Goal: Task Accomplishment & Management: Manage account settings

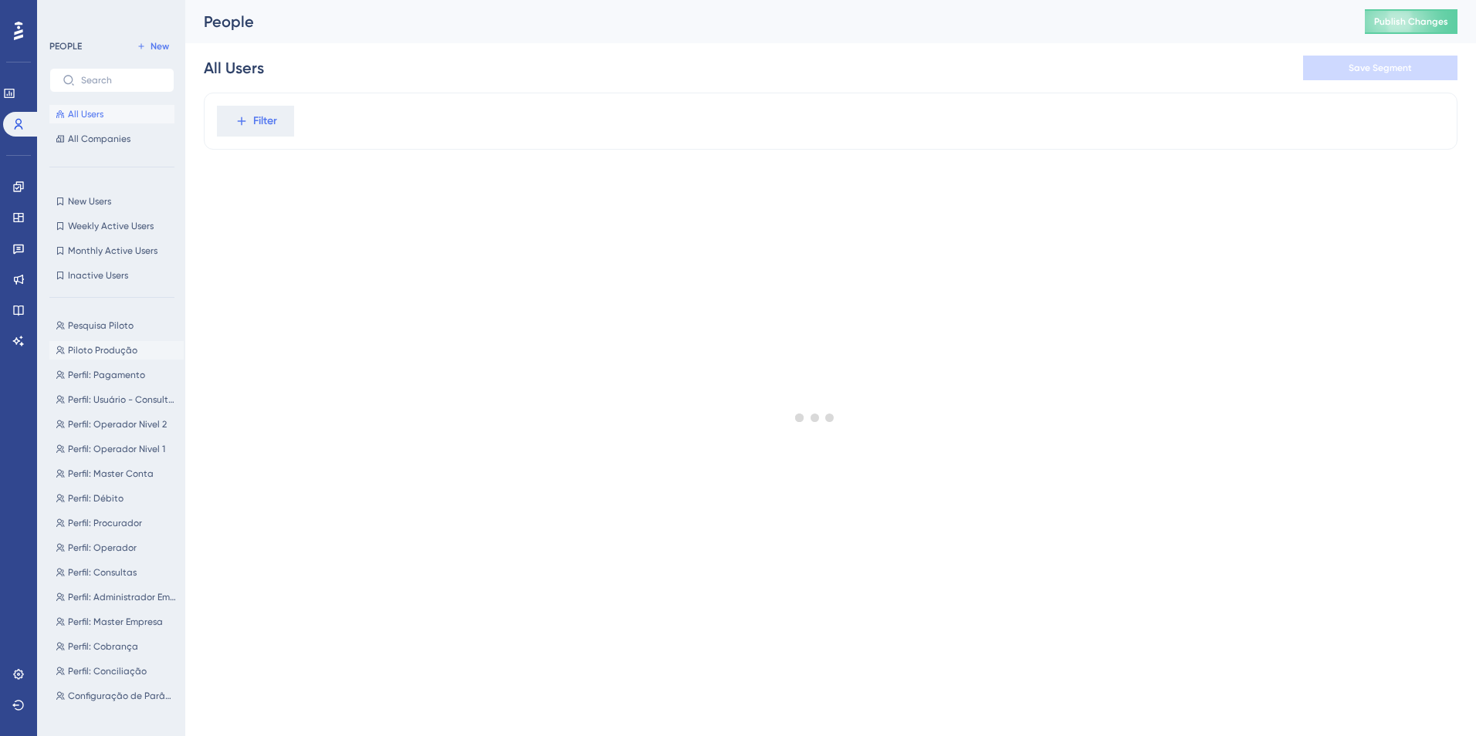
click at [107, 349] on span "Piloto Produção" at bounding box center [102, 350] width 69 height 12
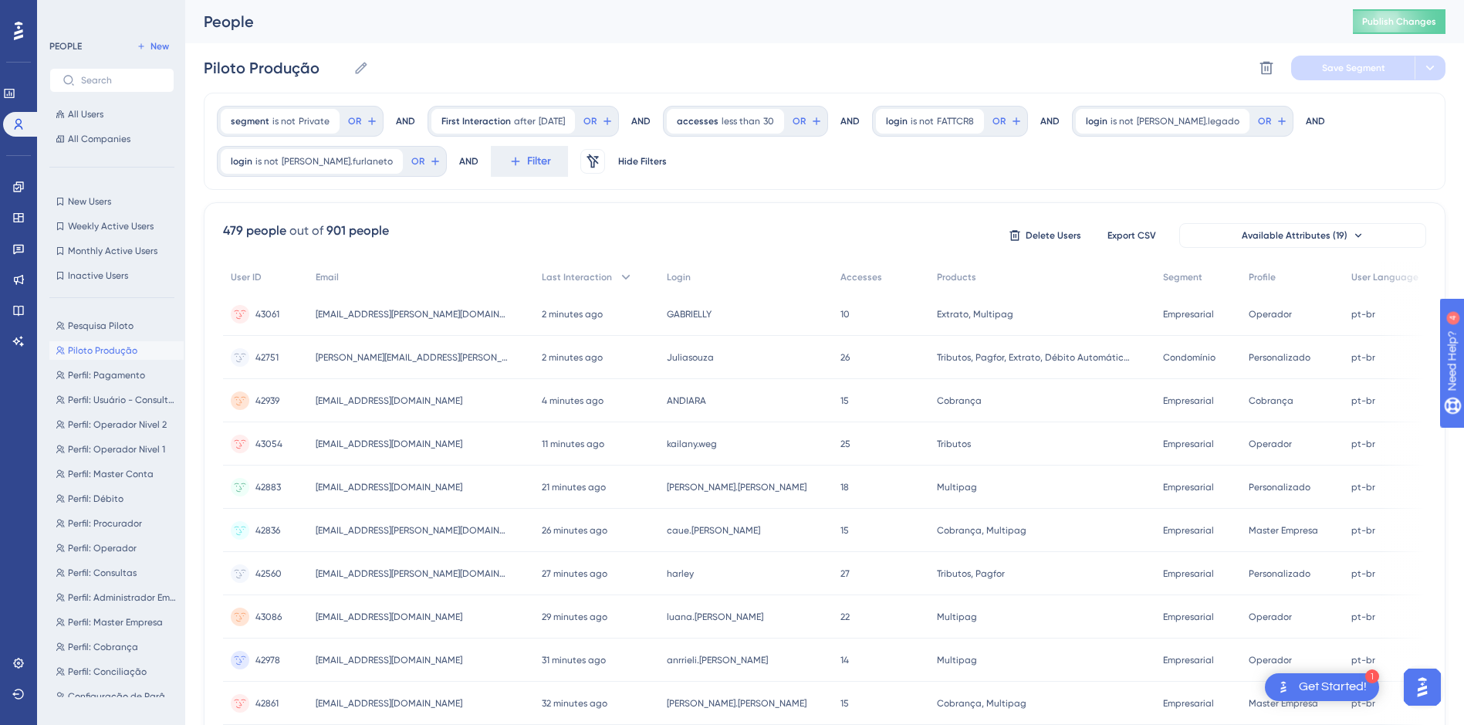
click at [111, 351] on span "Piloto Produção" at bounding box center [102, 350] width 69 height 12
click at [736, 198] on div "segment is not Private Private Remove OR AND First Interaction after [DATE] [DA…" at bounding box center [825, 659] width 1242 height 1133
click at [509, 167] on icon at bounding box center [516, 161] width 14 height 14
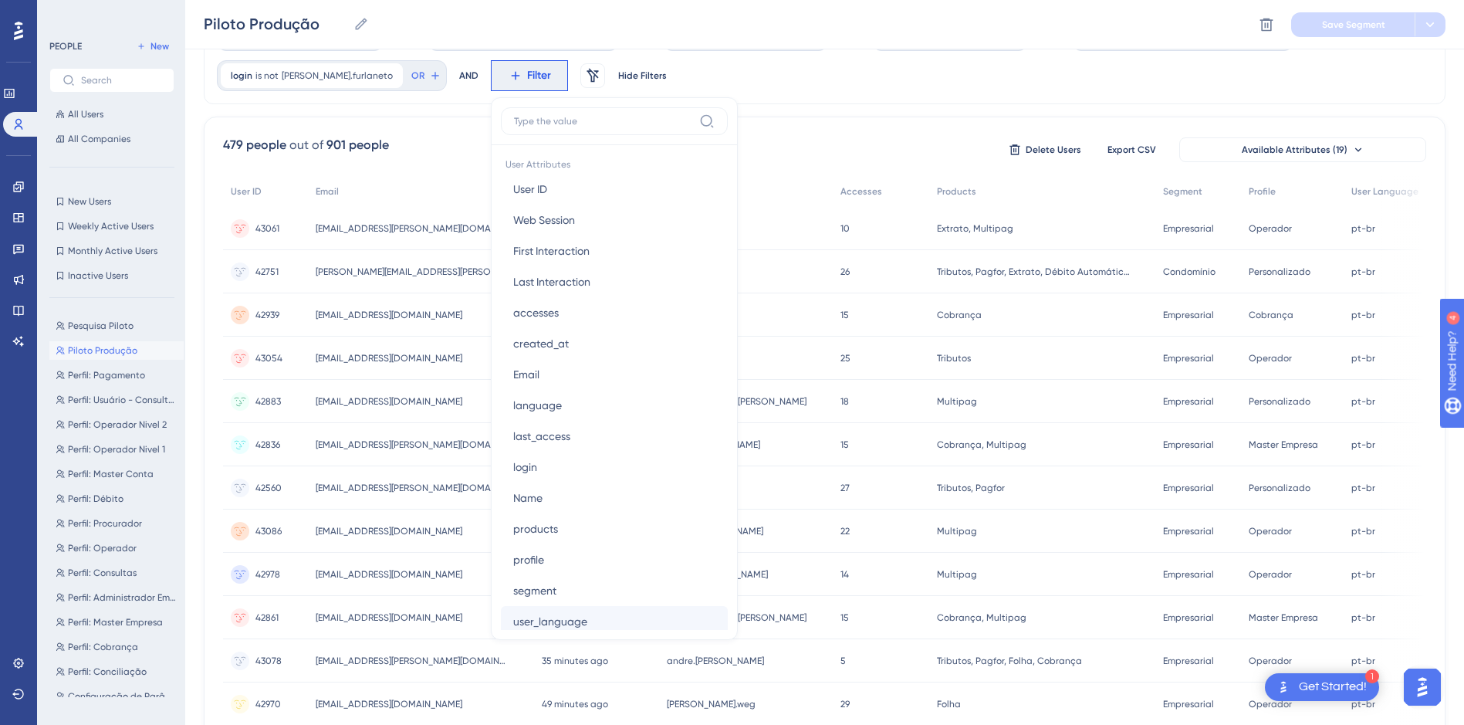
scroll to position [849, 0]
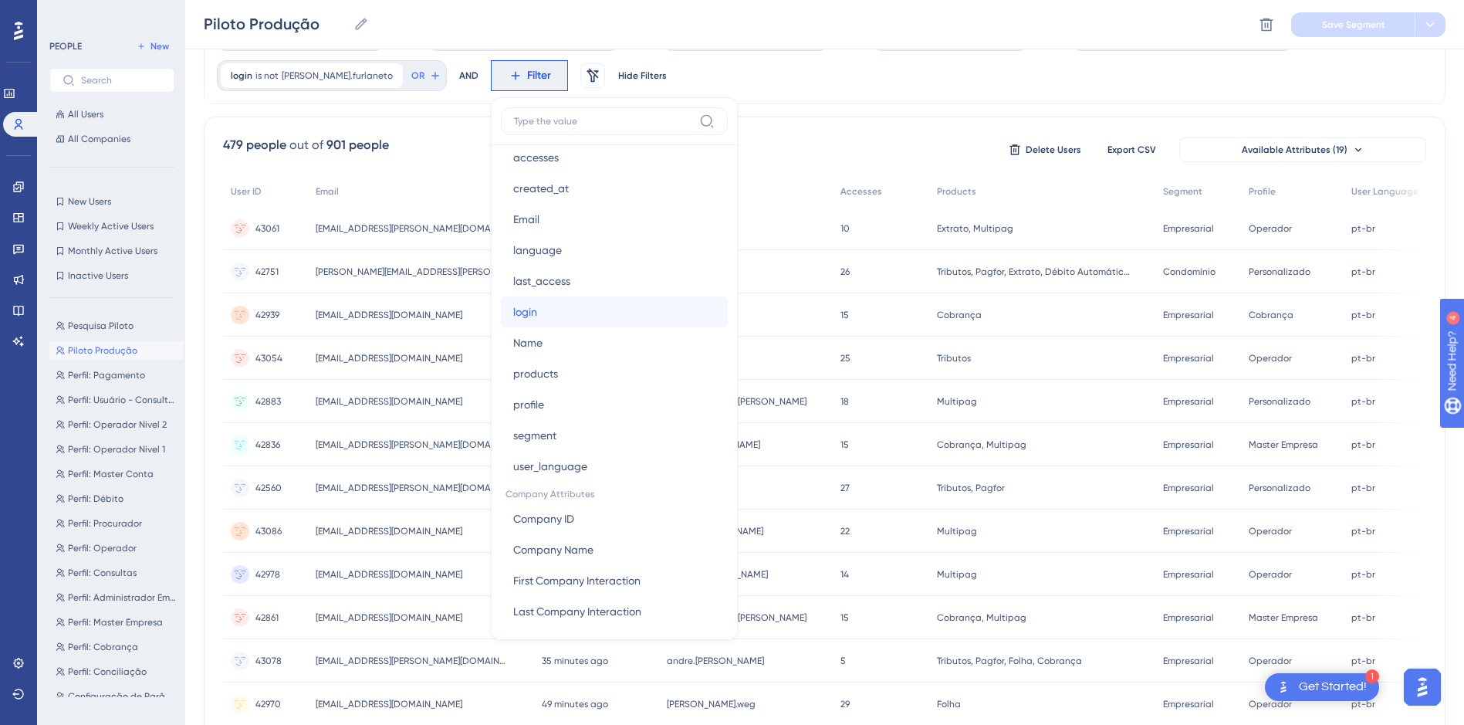
click at [513, 316] on span "login" at bounding box center [525, 312] width 24 height 19
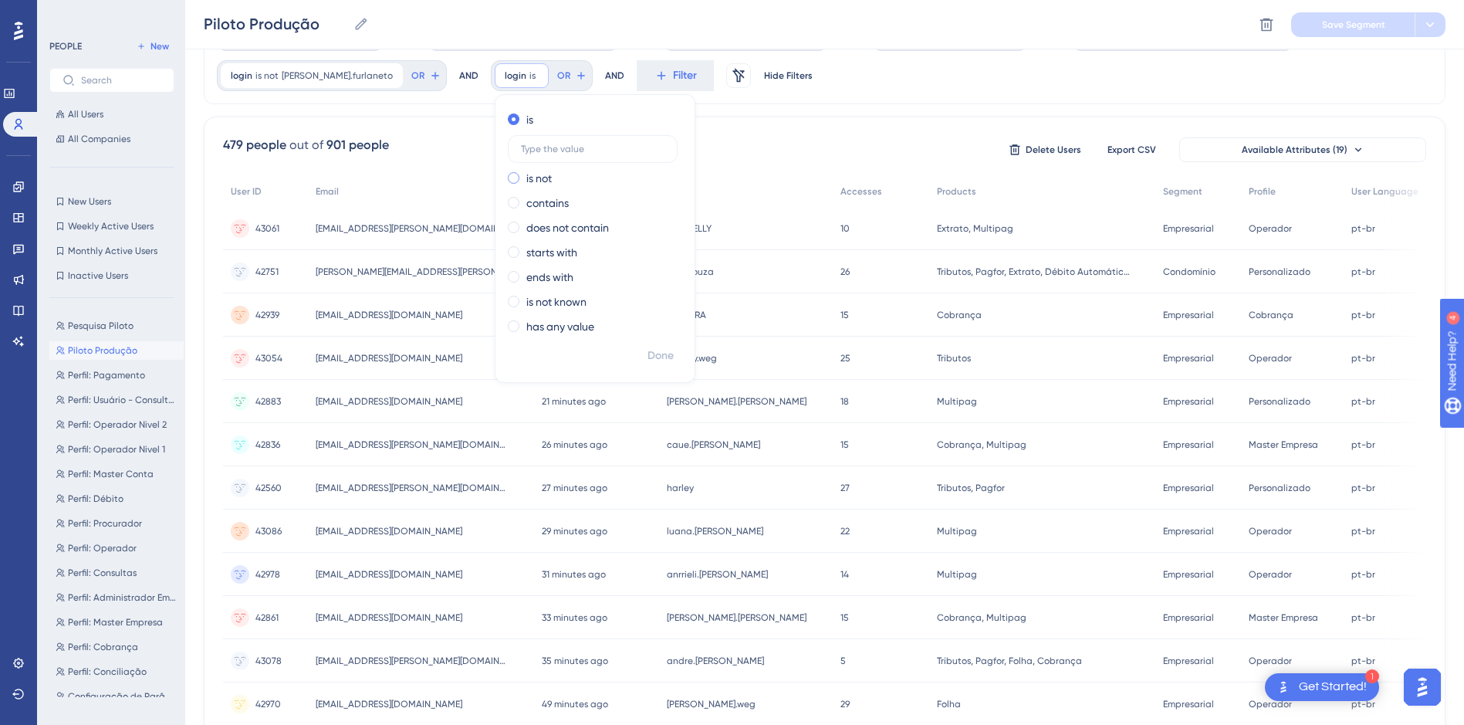
click at [526, 171] on label "is not" at bounding box center [538, 178] width 25 height 19
type input "anderclay.[PERSON_NAME]"
click at [648, 360] on span "Done" at bounding box center [661, 356] width 26 height 19
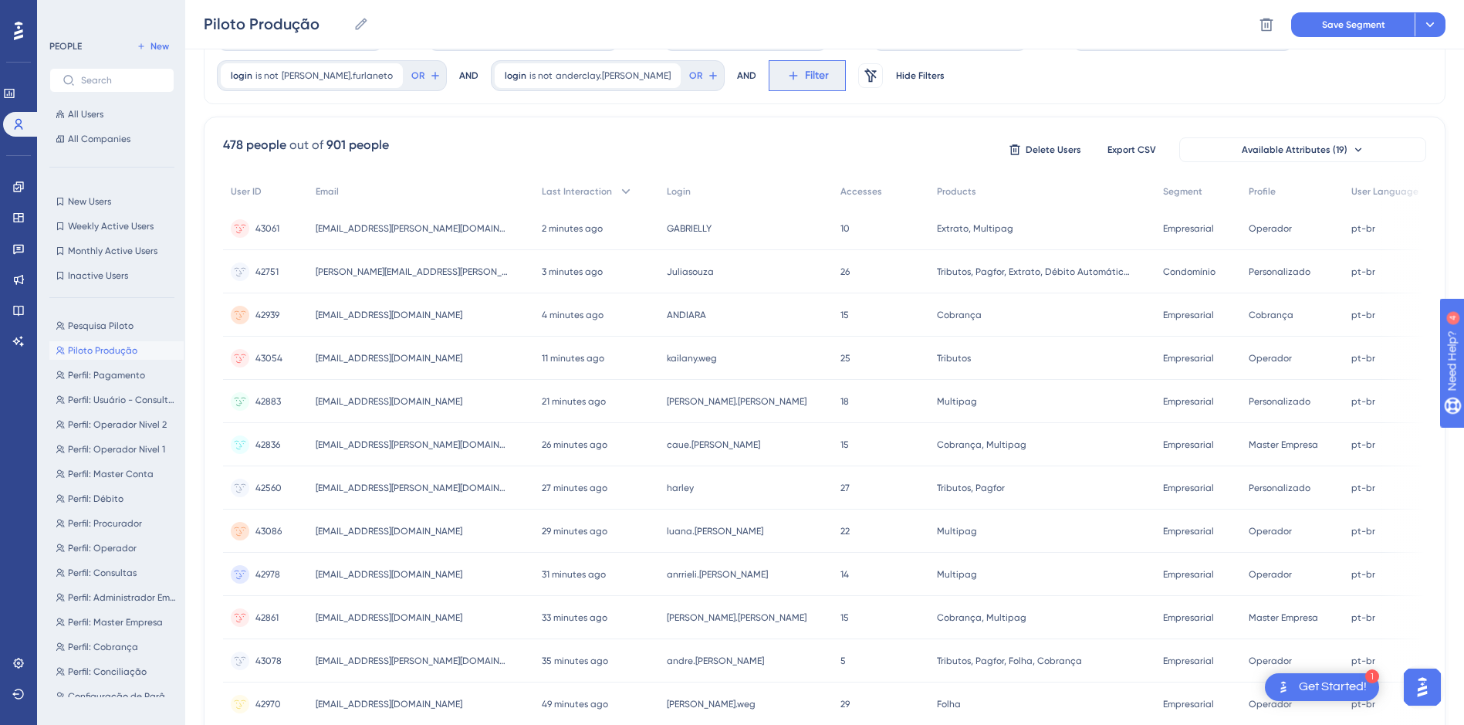
click at [786, 77] on icon at bounding box center [793, 76] width 14 height 14
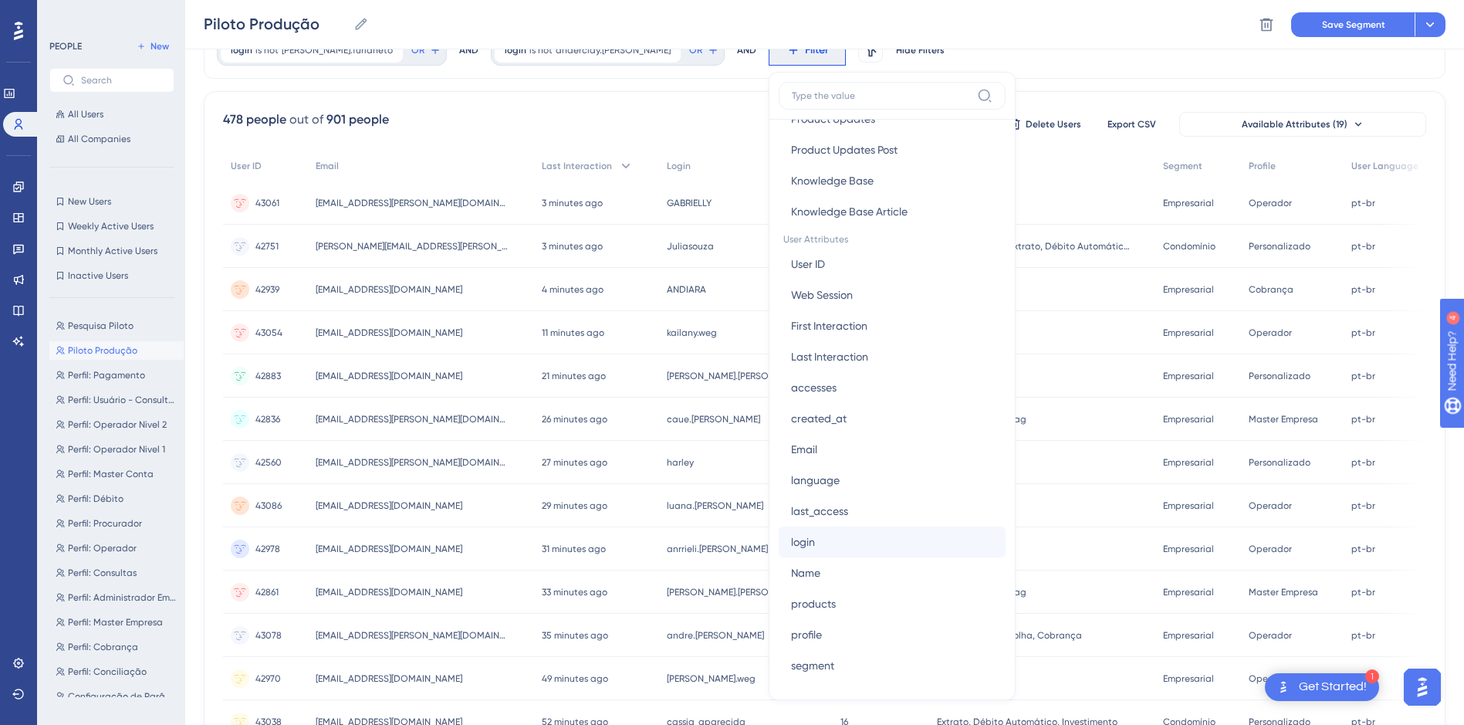
scroll to position [617, 0]
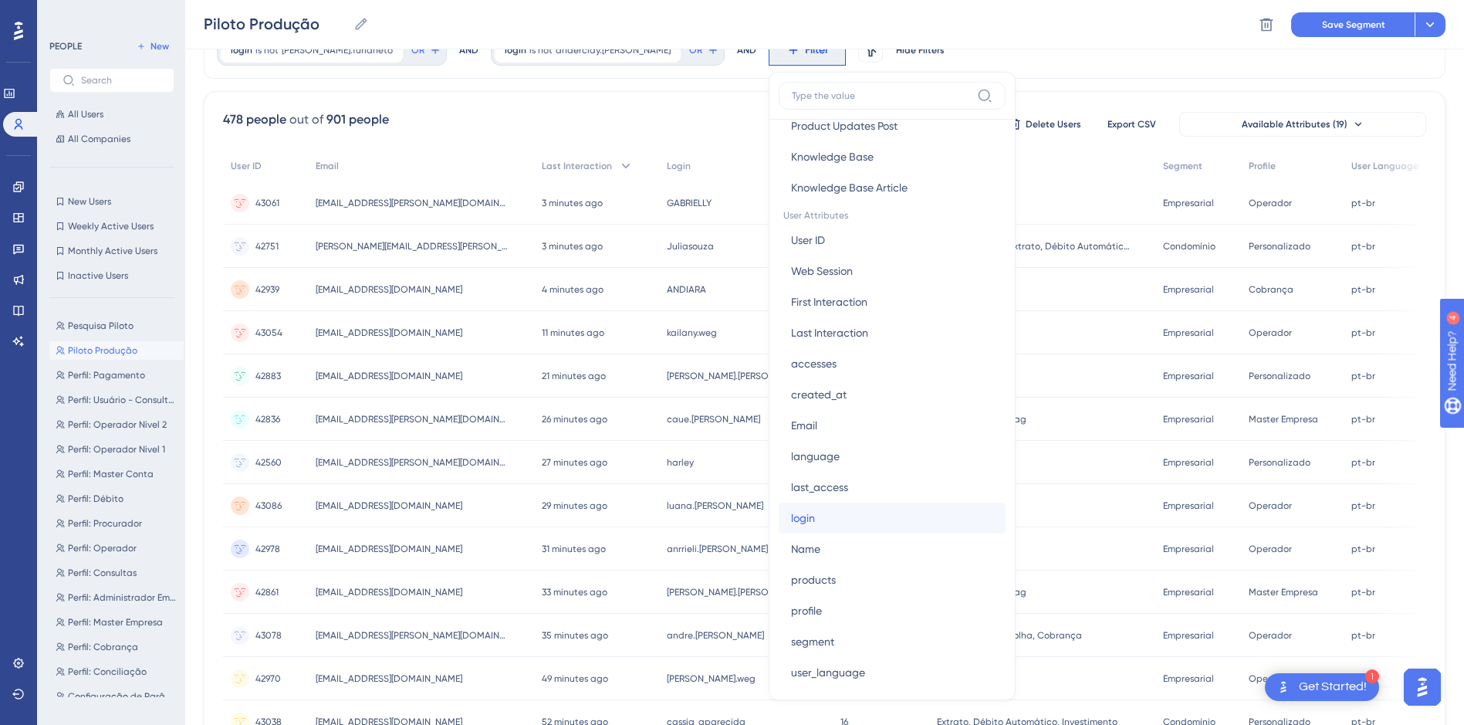
click at [779, 508] on button "login login" at bounding box center [892, 517] width 227 height 31
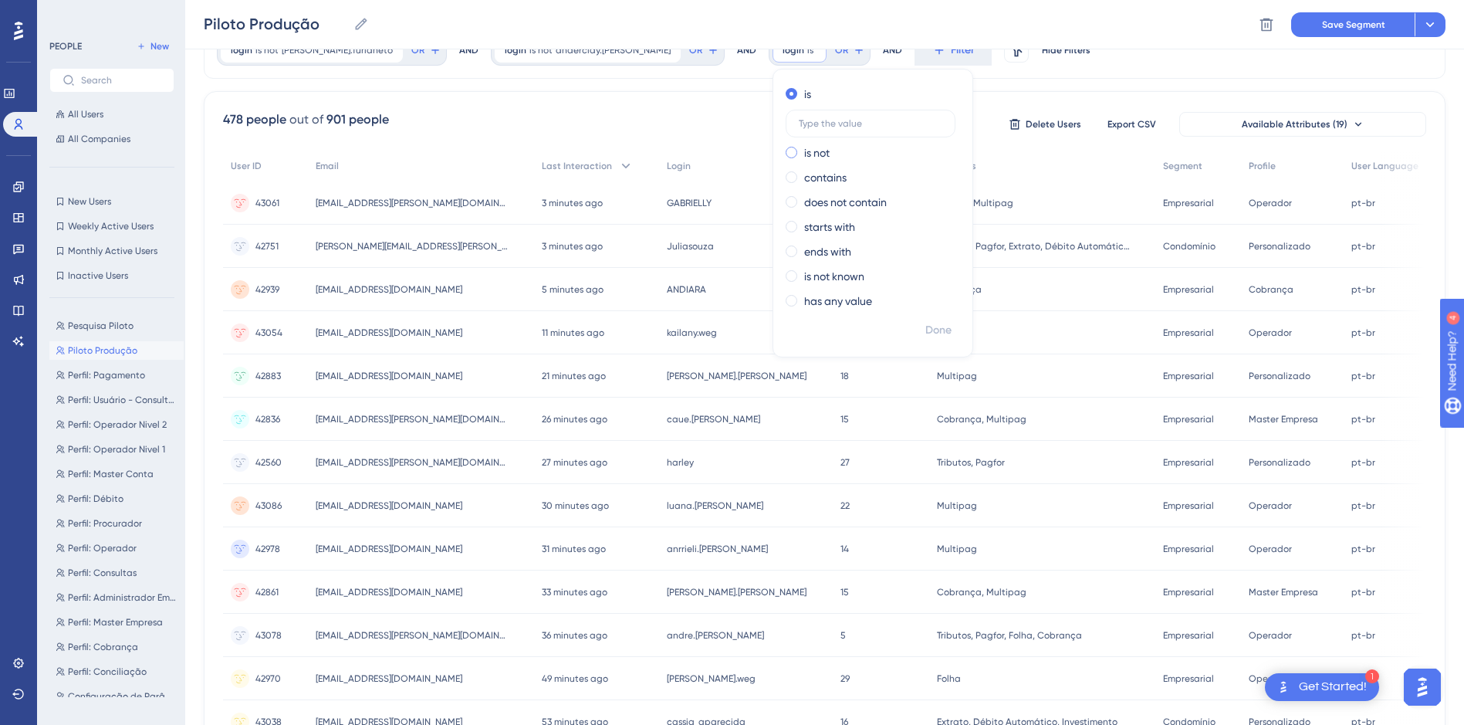
click at [804, 156] on label "is not" at bounding box center [816, 153] width 25 height 19
type input "[PERSON_NAME].[PERSON_NAME]"
click at [925, 326] on span "Done" at bounding box center [938, 330] width 26 height 19
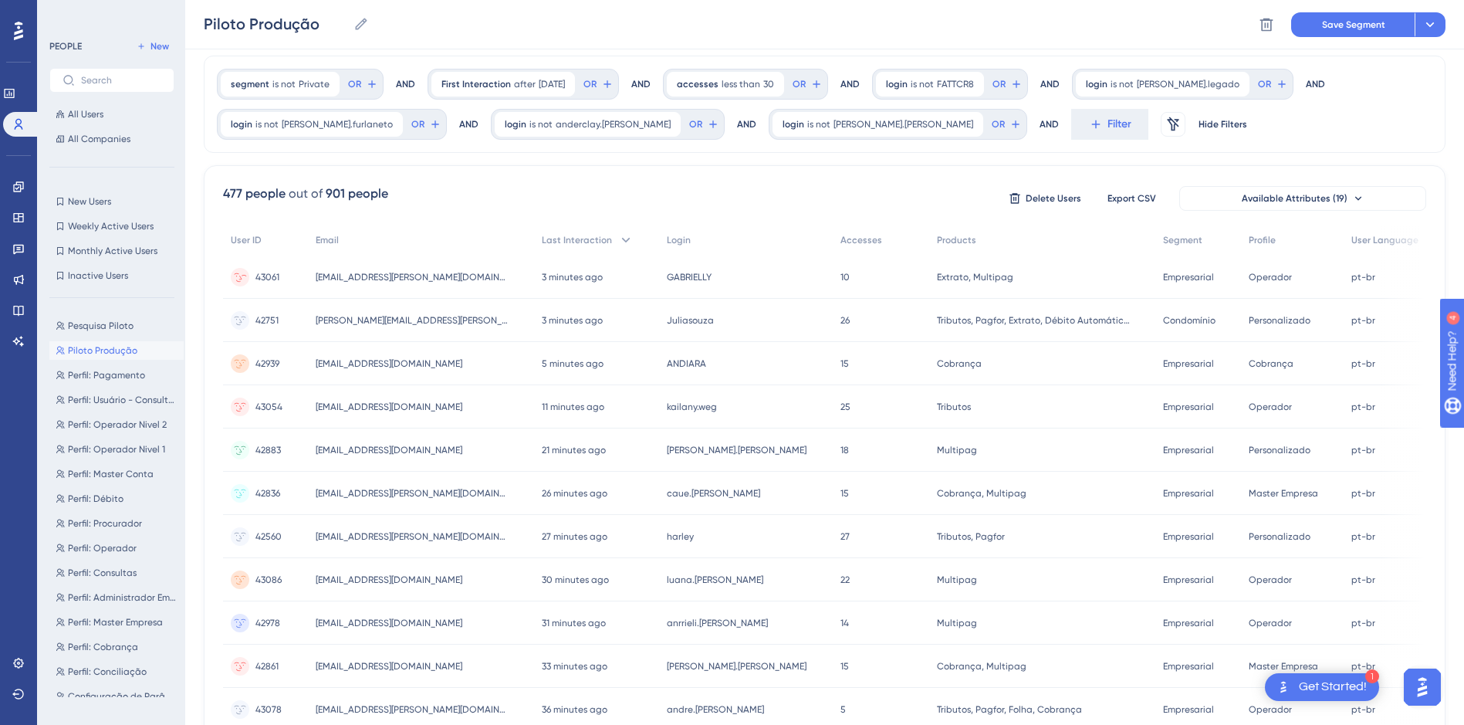
scroll to position [0, 0]
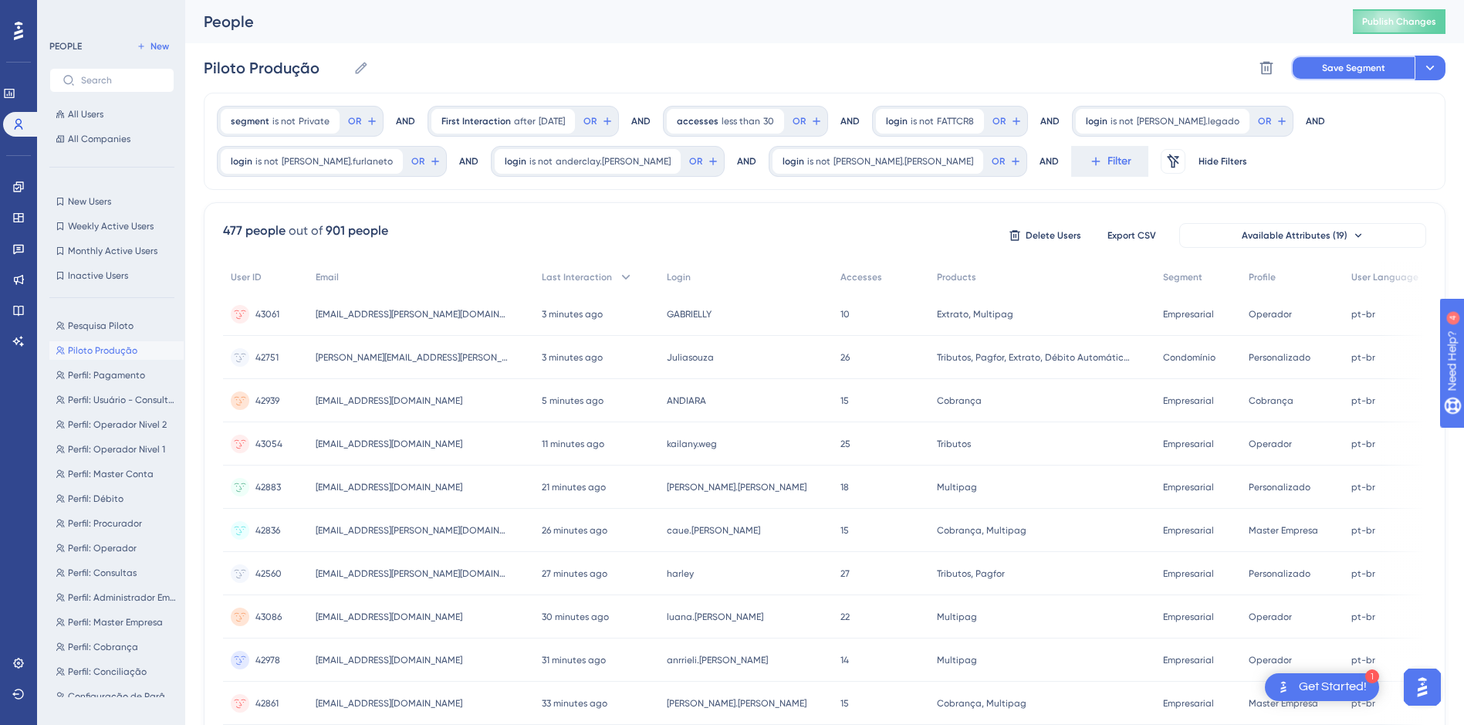
click at [1324, 65] on span "Save Segment" at bounding box center [1353, 68] width 63 height 12
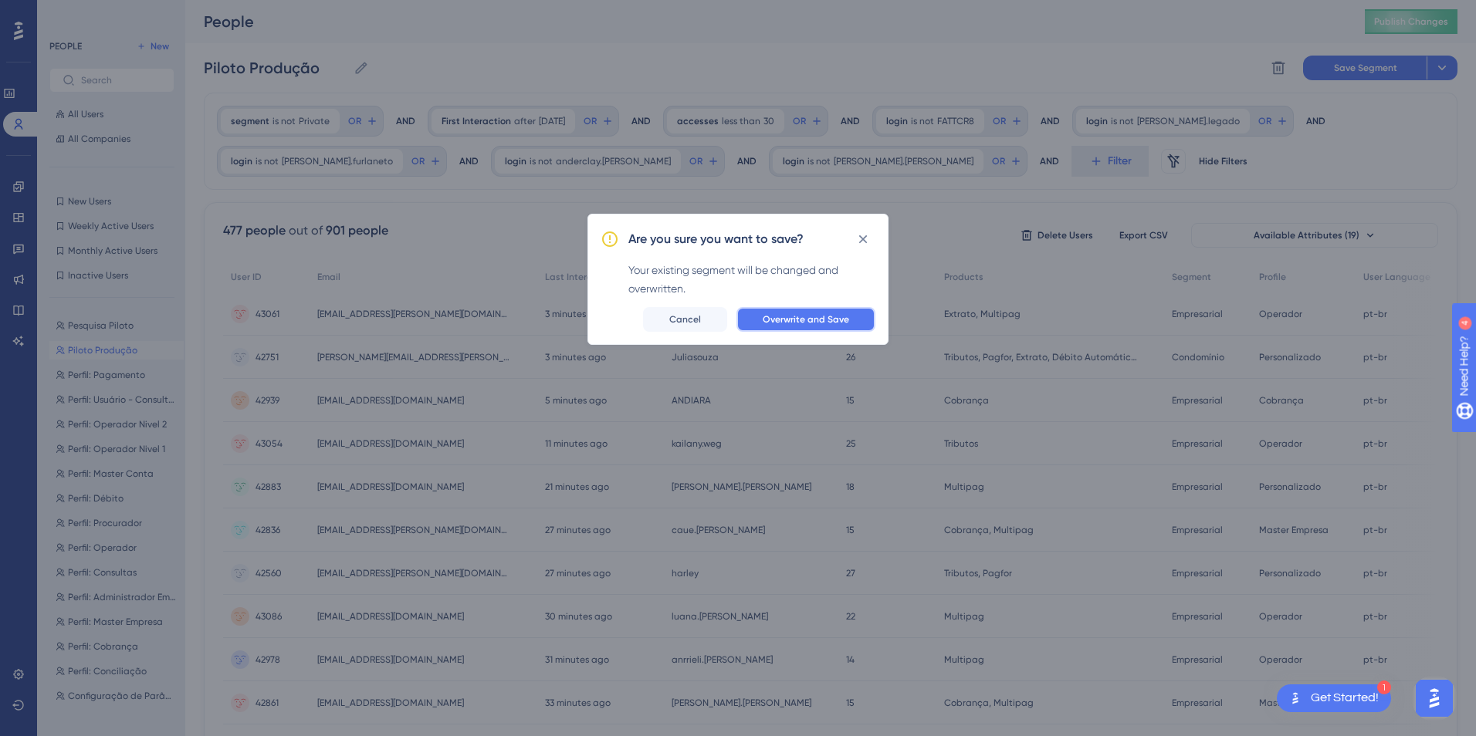
click at [810, 325] on span "Overwrite and Save" at bounding box center [806, 319] width 86 height 12
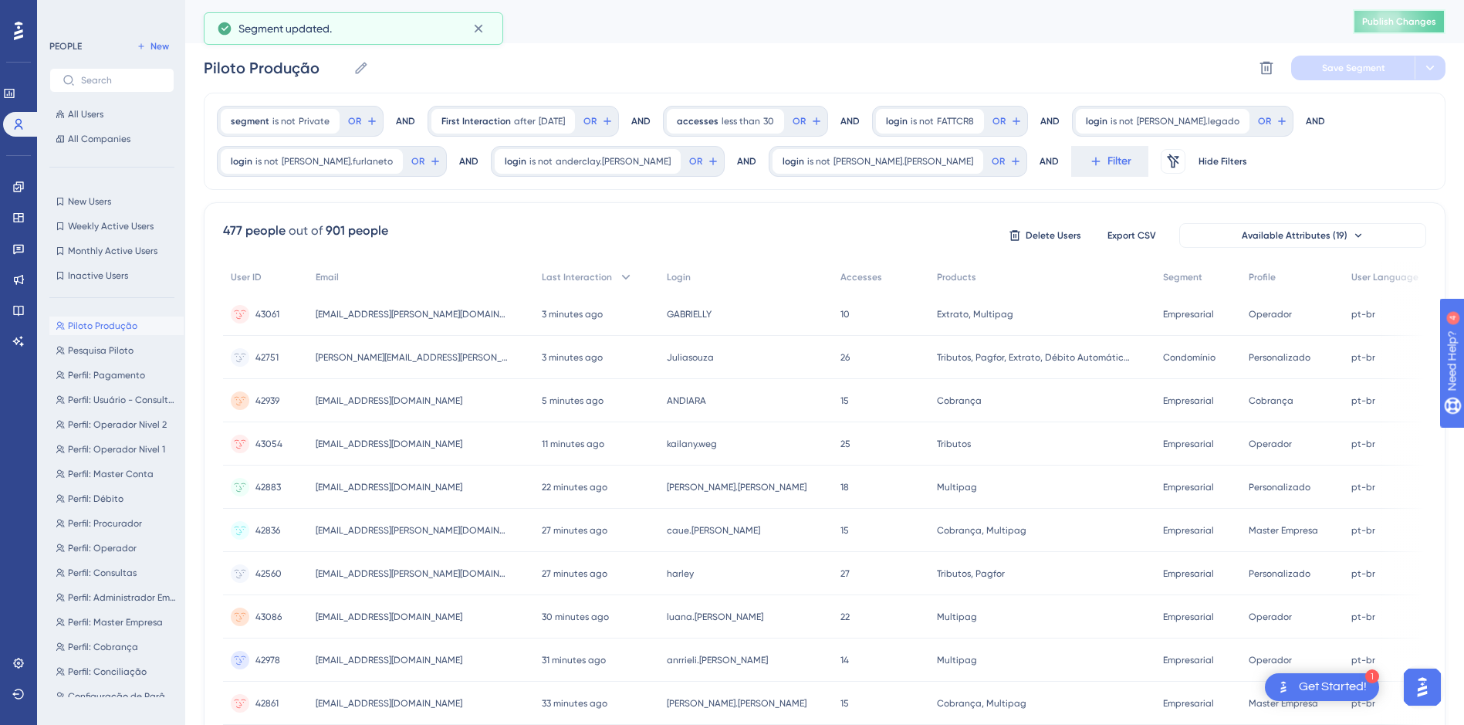
click at [1386, 22] on span "Publish Changes" at bounding box center [1399, 21] width 74 height 12
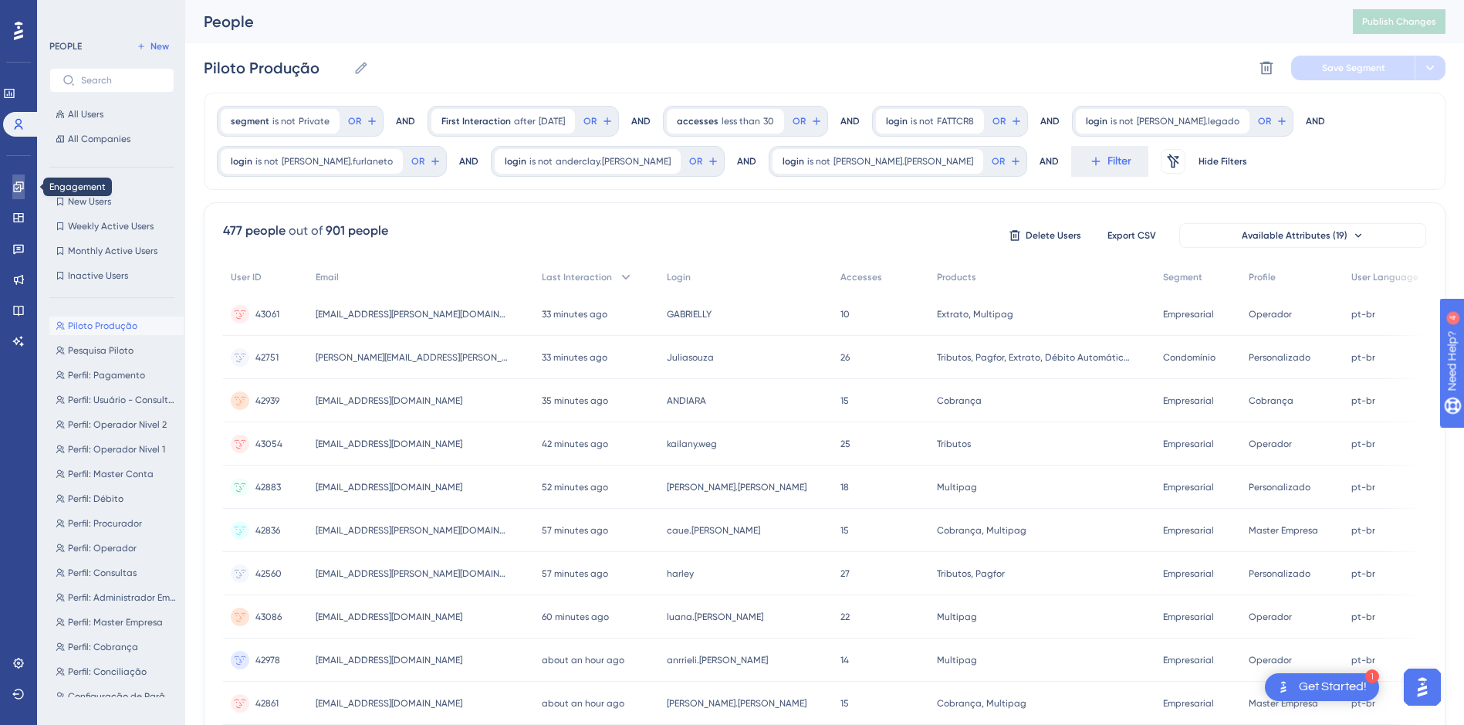
click at [12, 188] on link at bounding box center [18, 186] width 12 height 25
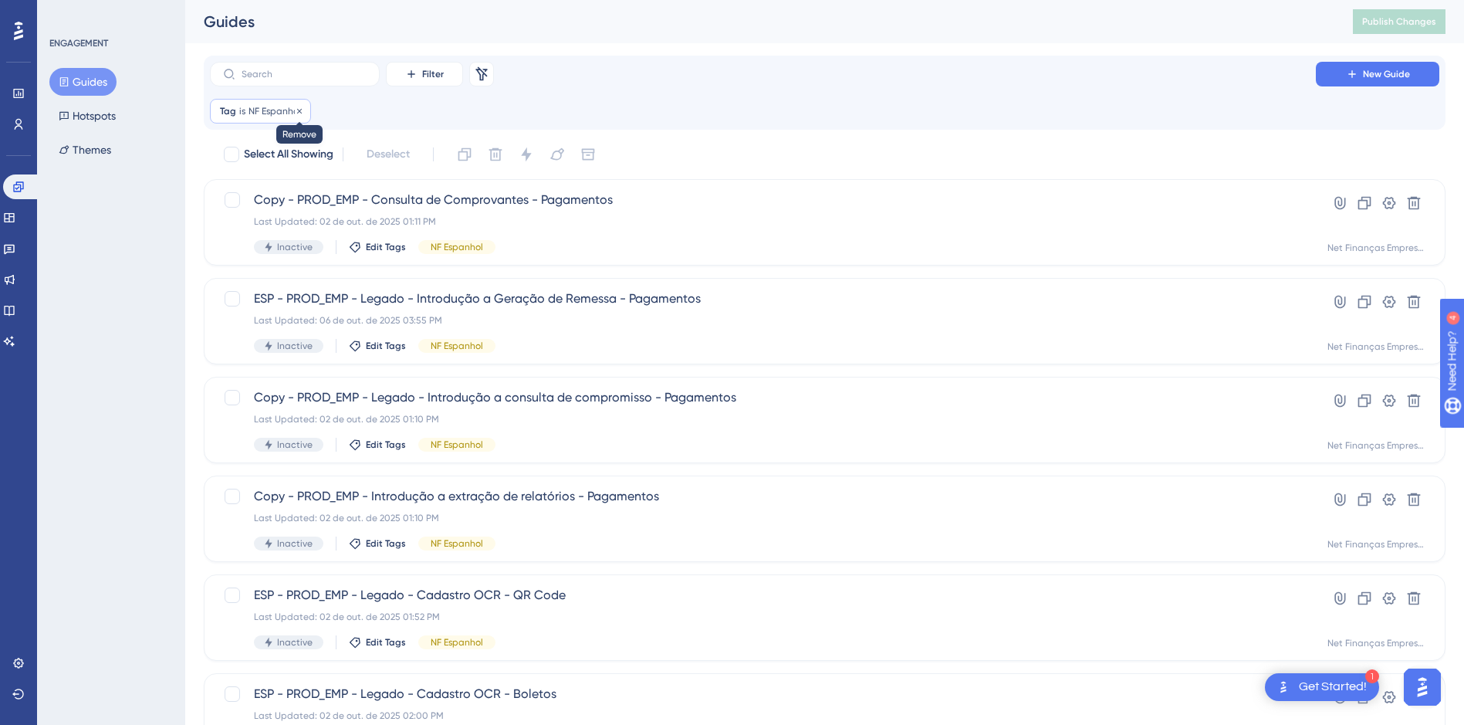
click at [300, 109] on icon at bounding box center [299, 111] width 9 height 9
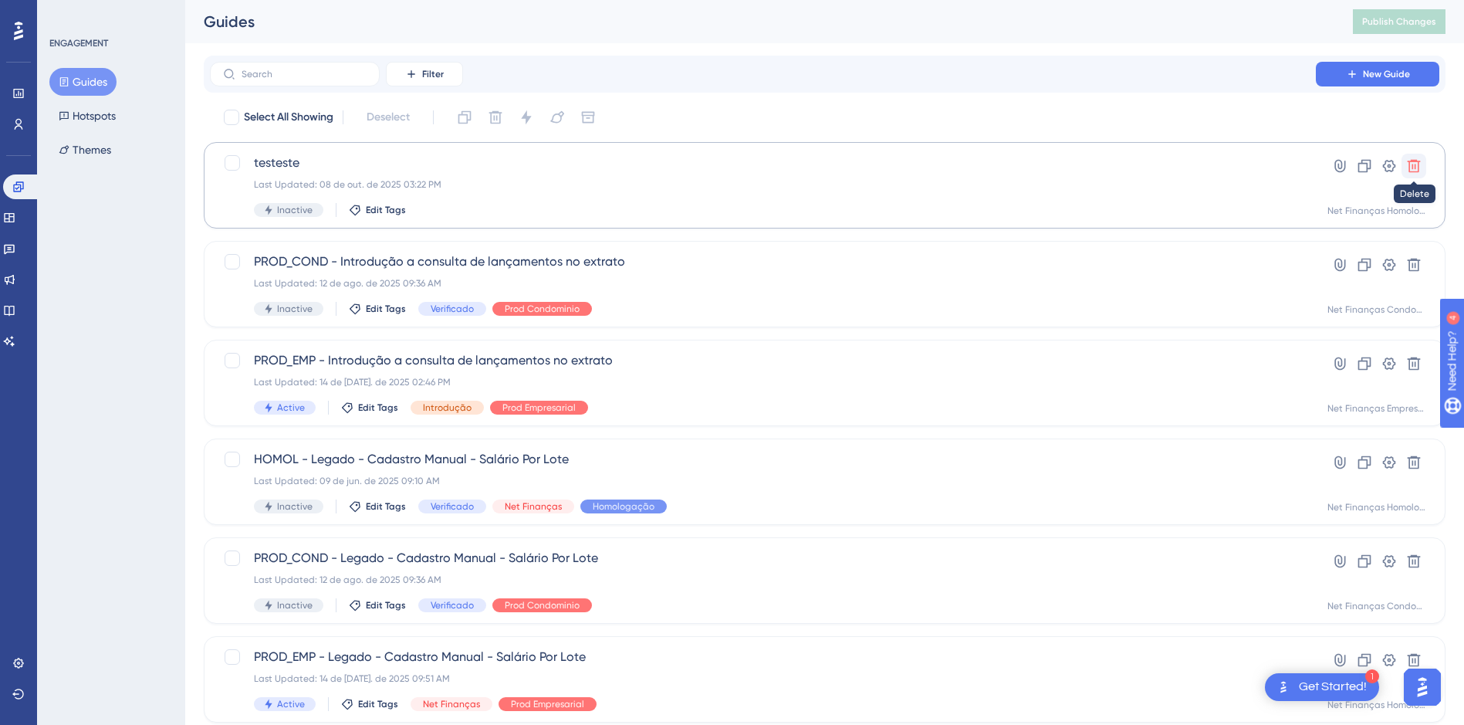
click at [1416, 166] on icon at bounding box center [1413, 165] width 15 height 15
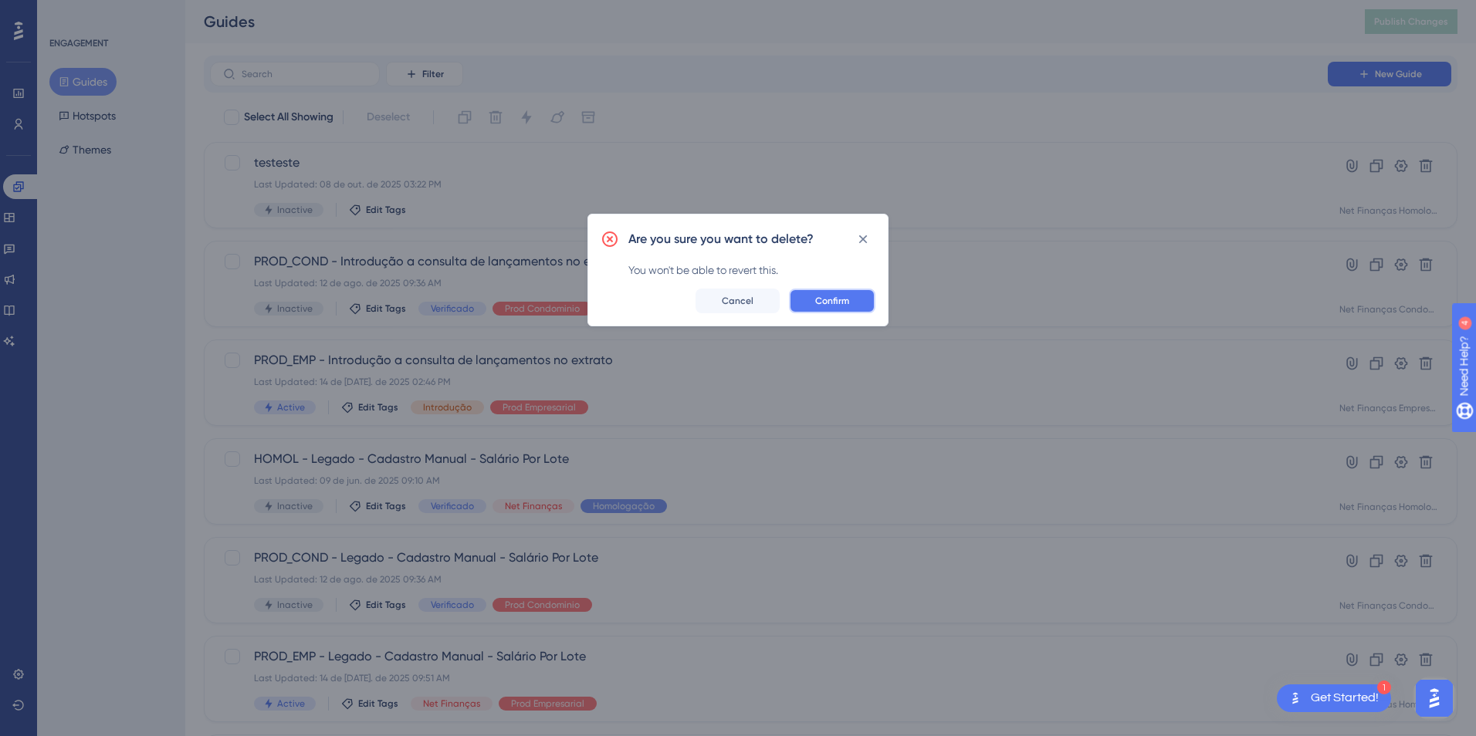
click at [845, 301] on span "Confirm" at bounding box center [832, 301] width 34 height 12
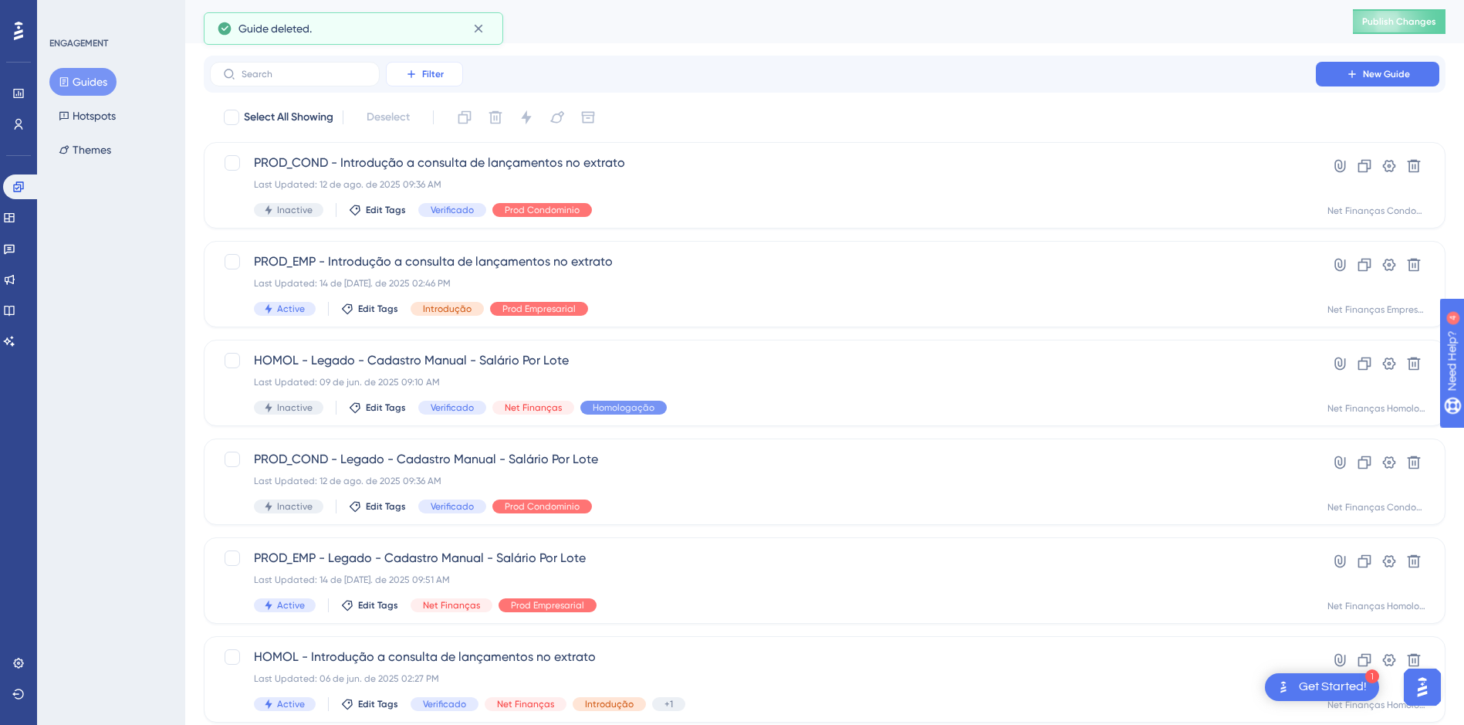
click at [431, 72] on span "Filter" at bounding box center [433, 74] width 22 height 12
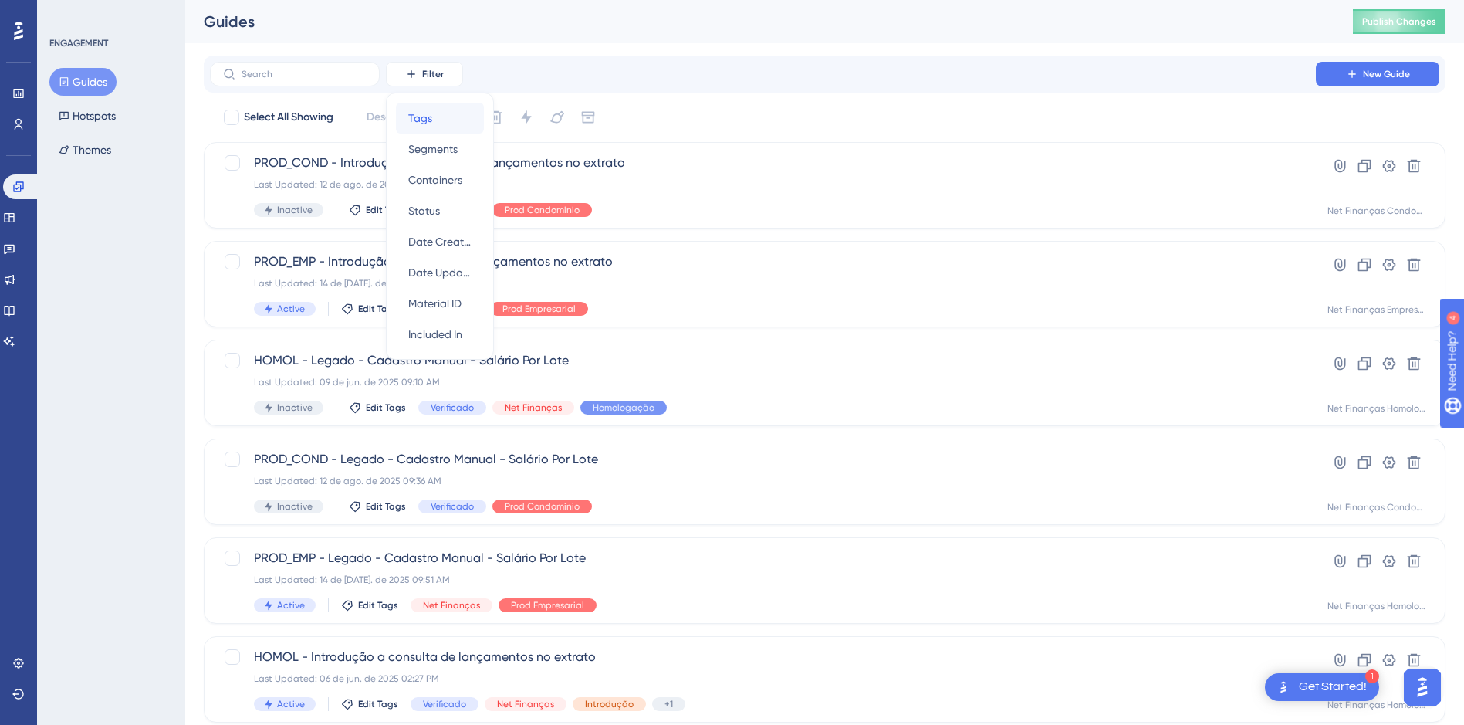
click at [417, 123] on span "Tags" at bounding box center [420, 118] width 24 height 19
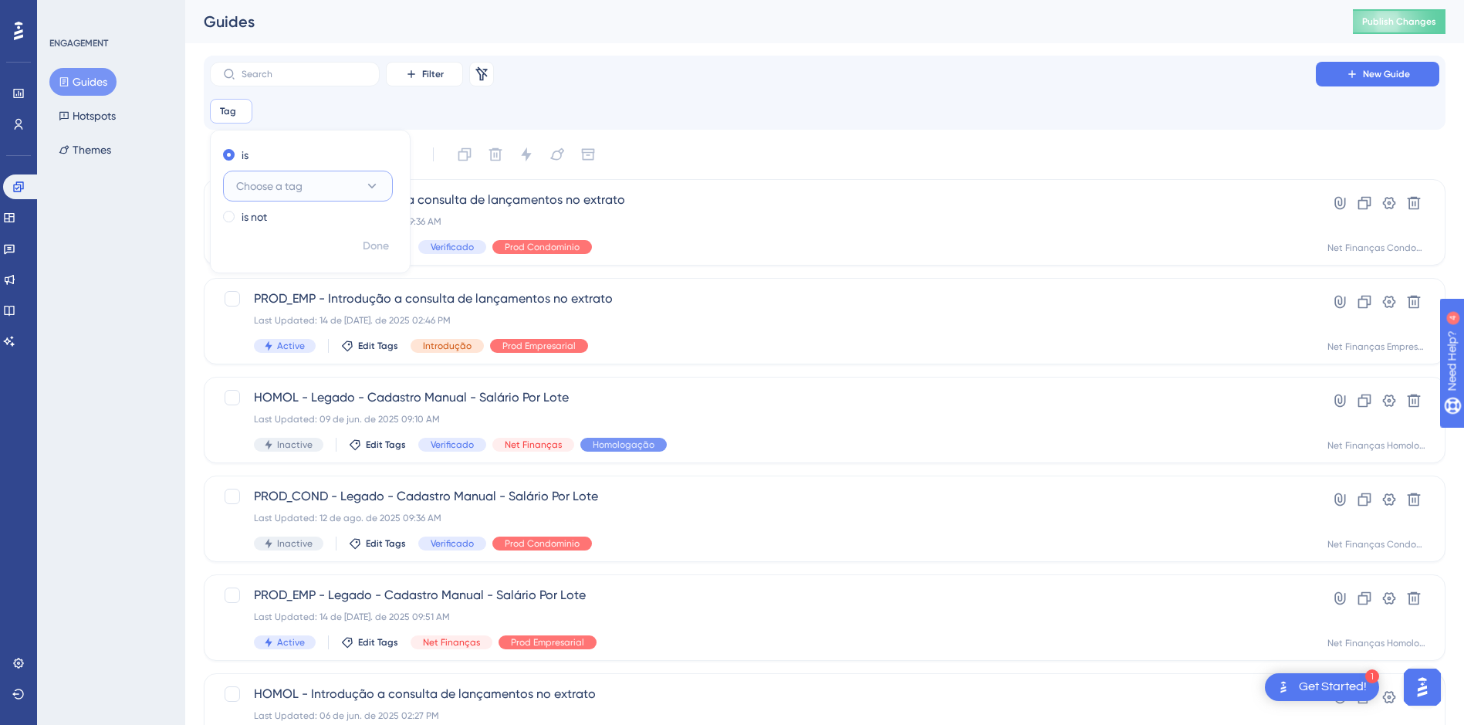
click at [269, 182] on span "Choose a tag" at bounding box center [269, 186] width 66 height 19
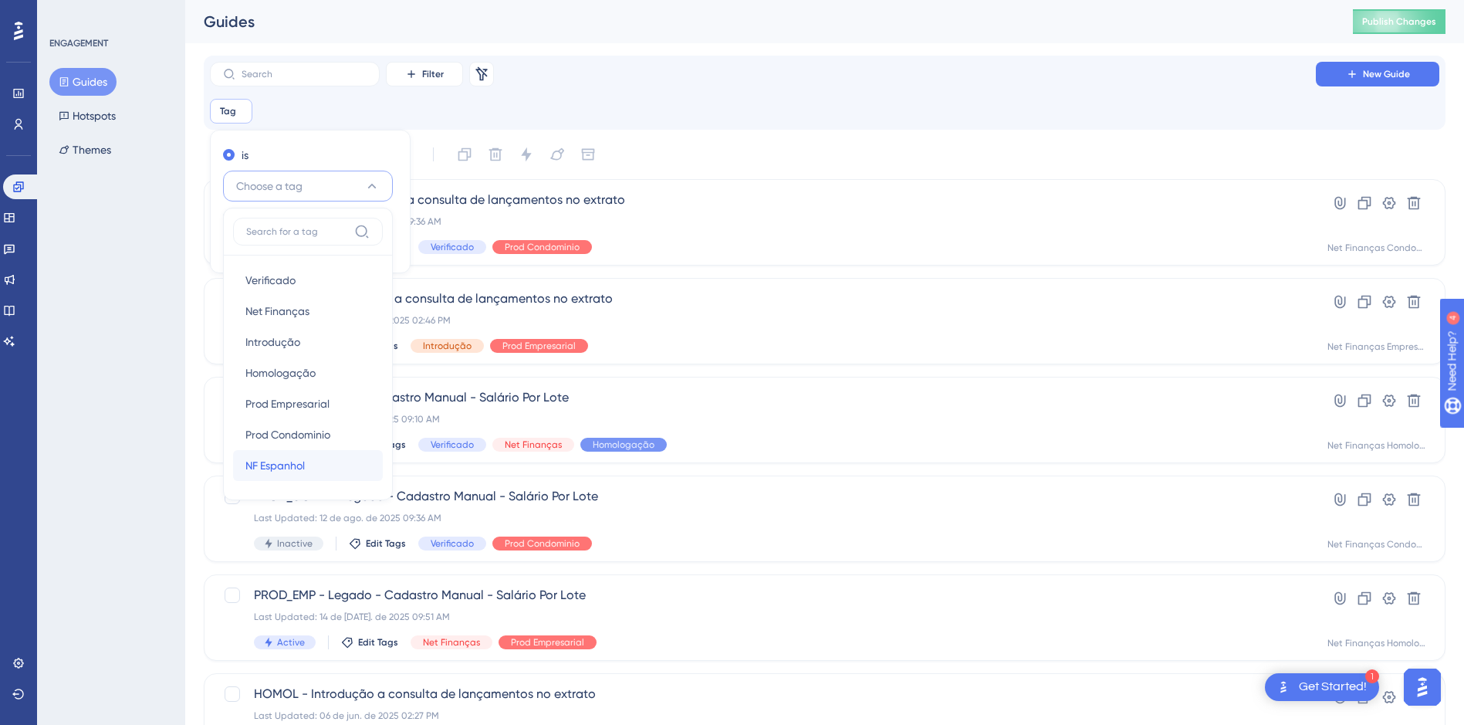
click at [280, 463] on span "NF Espanhol" at bounding box center [274, 465] width 59 height 19
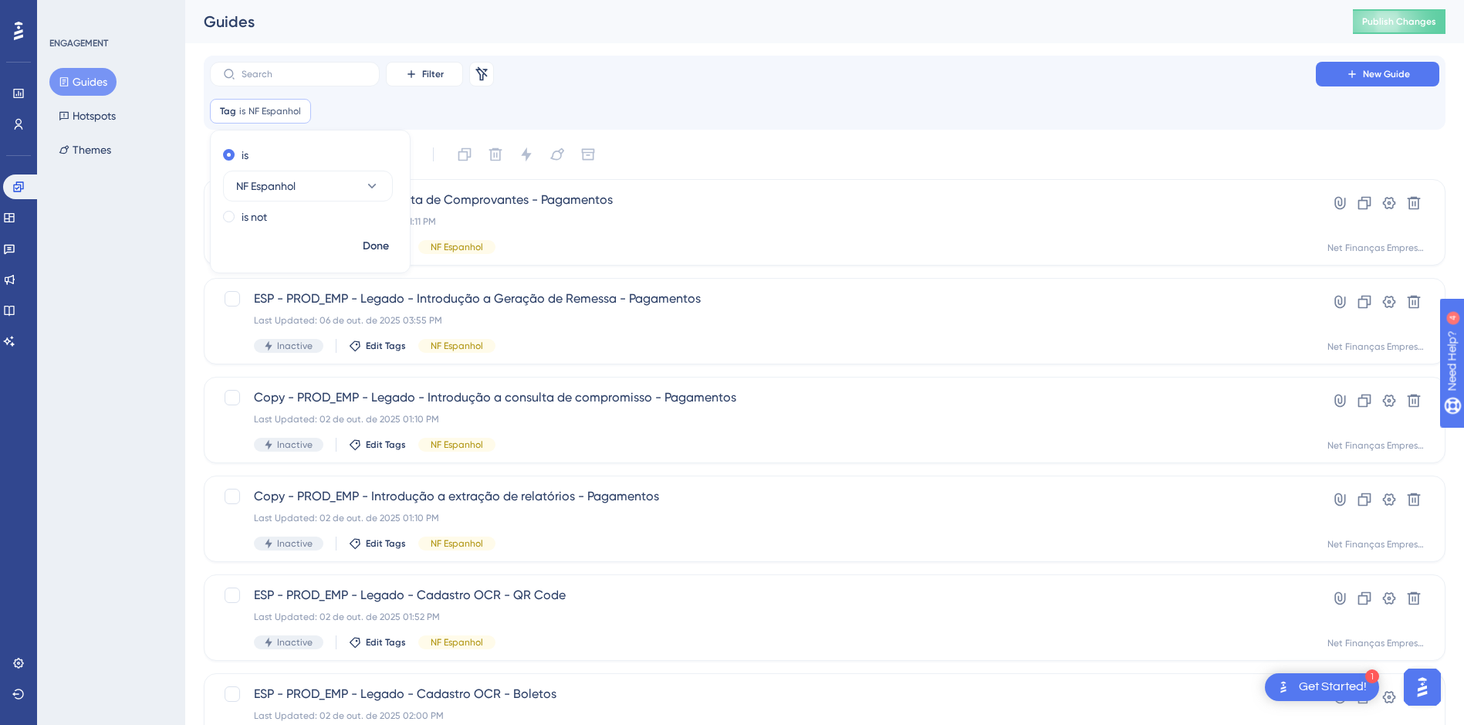
click at [626, 98] on div "Filter Remove Filters New Guide Tag is NF Espanhol NF Espanhol Remove is NF Esp…" at bounding box center [824, 93] width 1229 height 62
